Goal: Find specific page/section: Find specific page/section

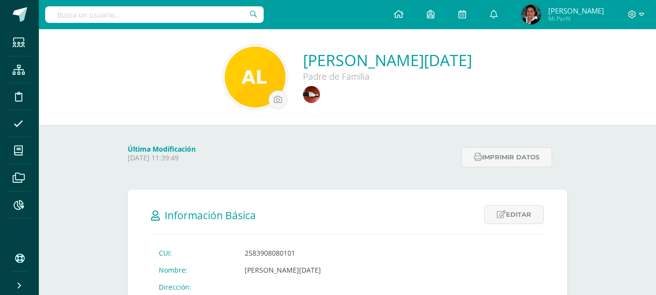
click at [170, 15] on input "text" at bounding box center [154, 14] width 219 height 17
type input "fatima lemus"
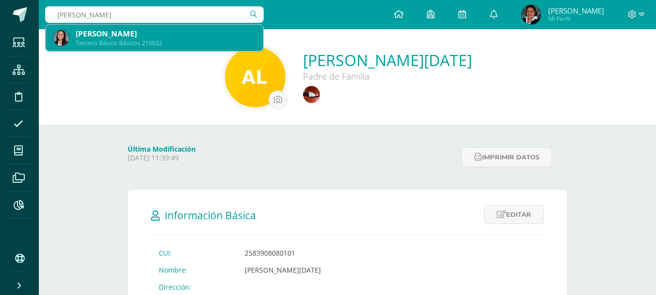
click at [102, 27] on div "Fátima Belén Lemus Morales Tercero Básico Básicos 216032" at bounding box center [154, 38] width 202 height 26
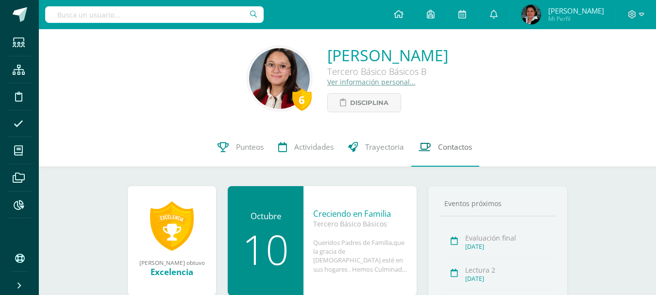
click at [453, 148] on span "Contactos" at bounding box center [455, 147] width 34 height 10
